Goal: Information Seeking & Learning: Learn about a topic

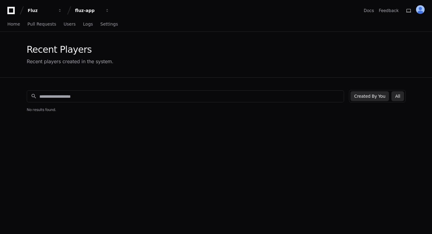
click at [401, 97] on button "All" at bounding box center [398, 96] width 12 height 10
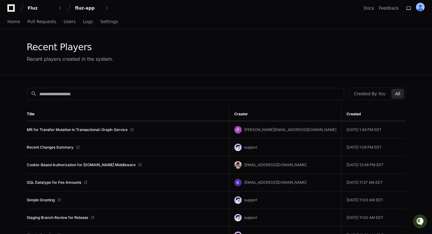
scroll to position [1, 0]
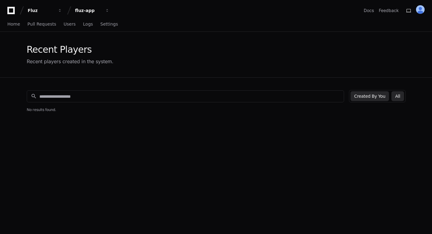
click at [400, 99] on button "All" at bounding box center [398, 96] width 12 height 10
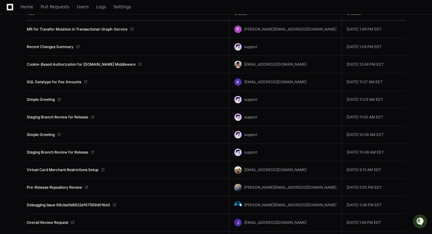
scroll to position [104, 0]
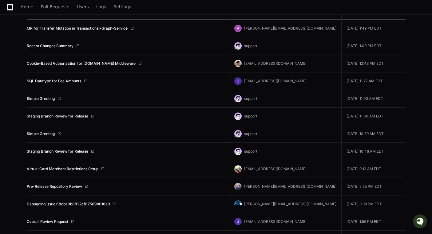
click at [70, 204] on link "Debugging Issue 68cba0b8822ef67569d016e0" at bounding box center [68, 203] width 83 height 5
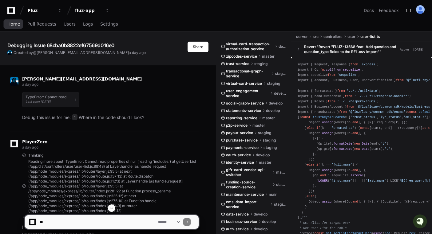
click at [16, 22] on span "Home" at bounding box center [13, 24] width 13 height 4
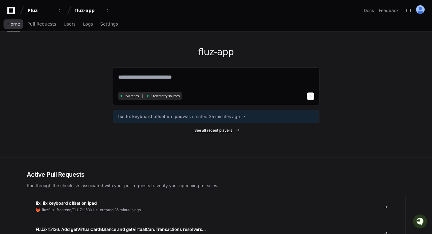
click at [214, 130] on span "See all recent players" at bounding box center [214, 130] width 38 height 5
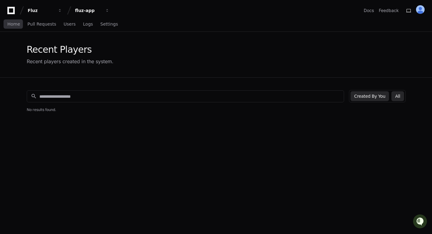
click at [400, 96] on button "All" at bounding box center [398, 96] width 12 height 10
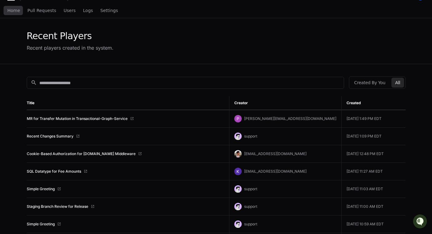
scroll to position [18, 0]
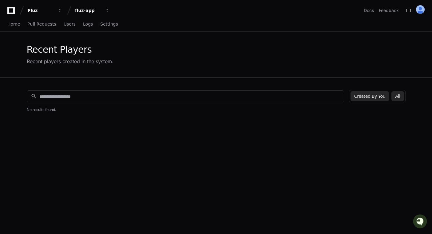
click at [398, 96] on button "All" at bounding box center [398, 96] width 12 height 10
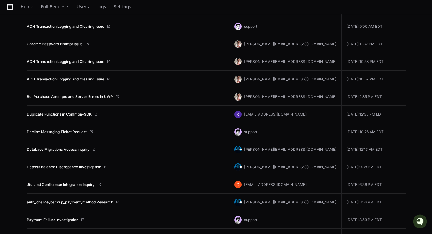
scroll to position [598, 0]
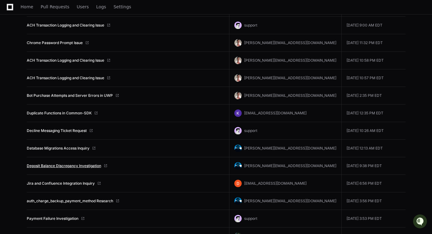
click at [64, 165] on link "Deposit Balance Discrepancy Investigation" at bounding box center [64, 165] width 74 height 5
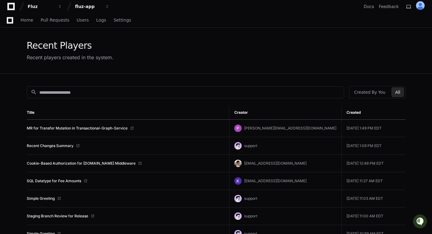
scroll to position [0, 0]
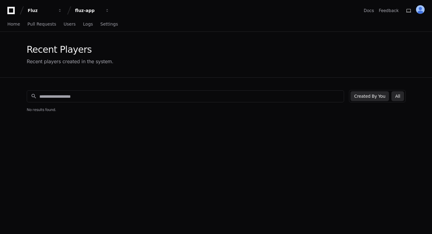
click at [397, 97] on button "All" at bounding box center [398, 96] width 12 height 10
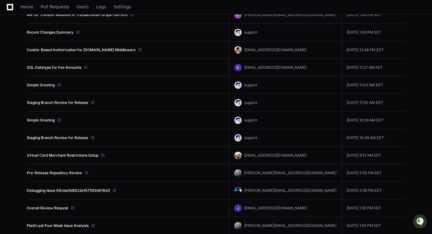
scroll to position [124, 0]
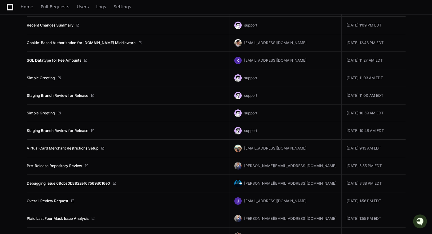
click at [79, 182] on link "Debugging Issue 68cba0b8822ef67569d016e0" at bounding box center [68, 183] width 83 height 5
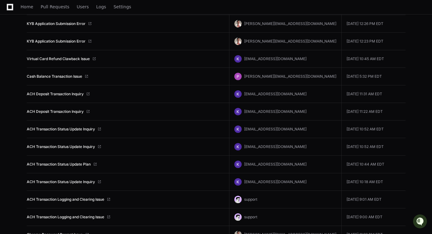
scroll to position [426, 0]
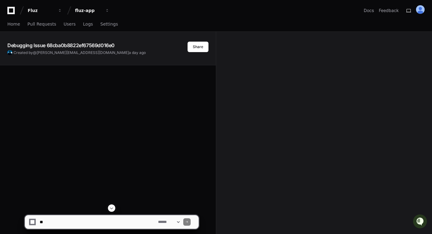
click at [113, 207] on span at bounding box center [111, 207] width 5 height 5
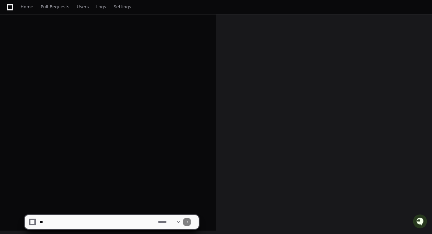
scroll to position [100, 0]
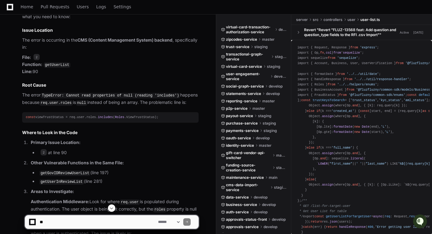
scroll to position [597, 0]
